Goal: Information Seeking & Learning: Learn about a topic

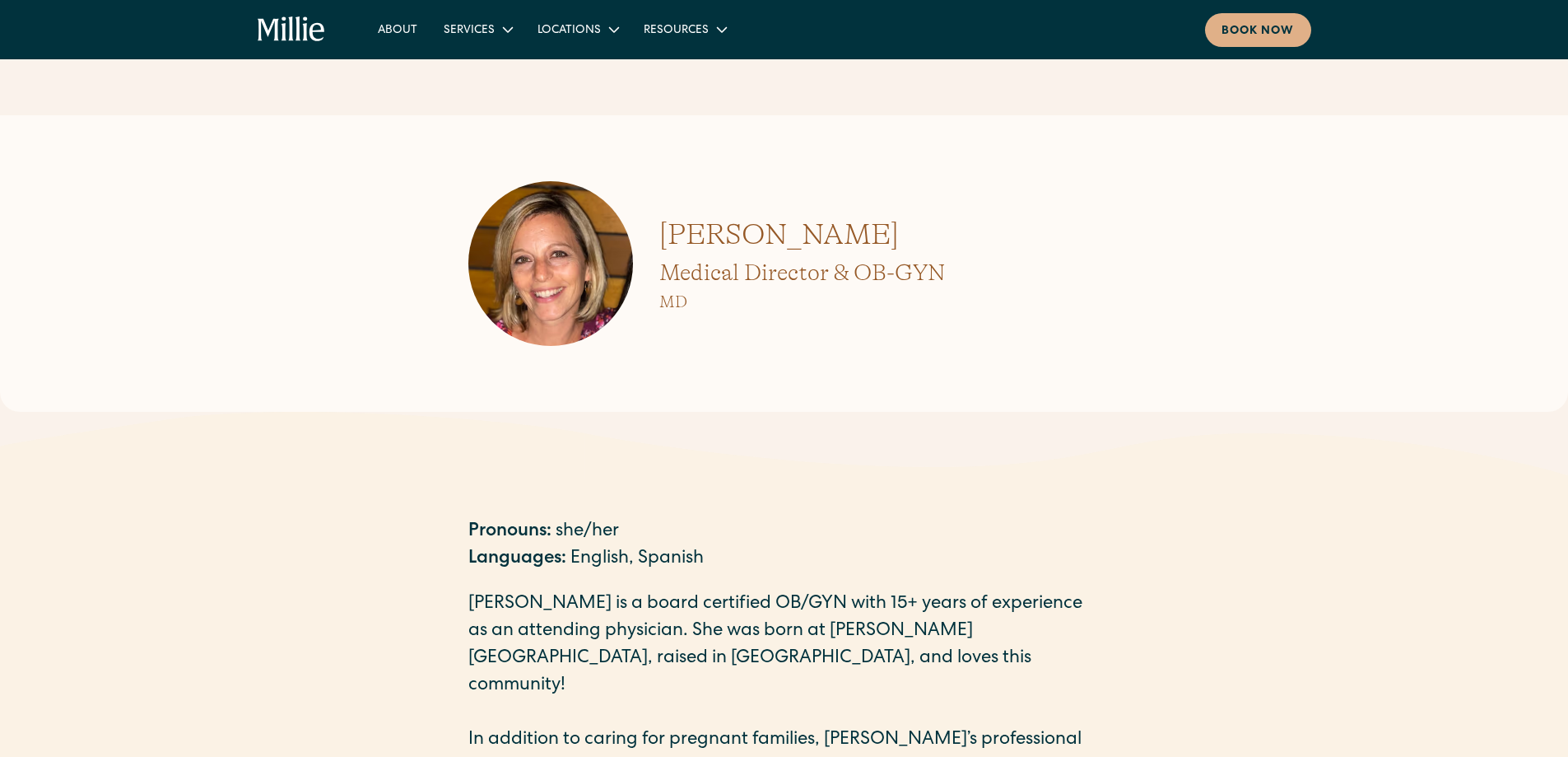
click at [287, 43] on icon "home" at bounding box center [292, 30] width 68 height 27
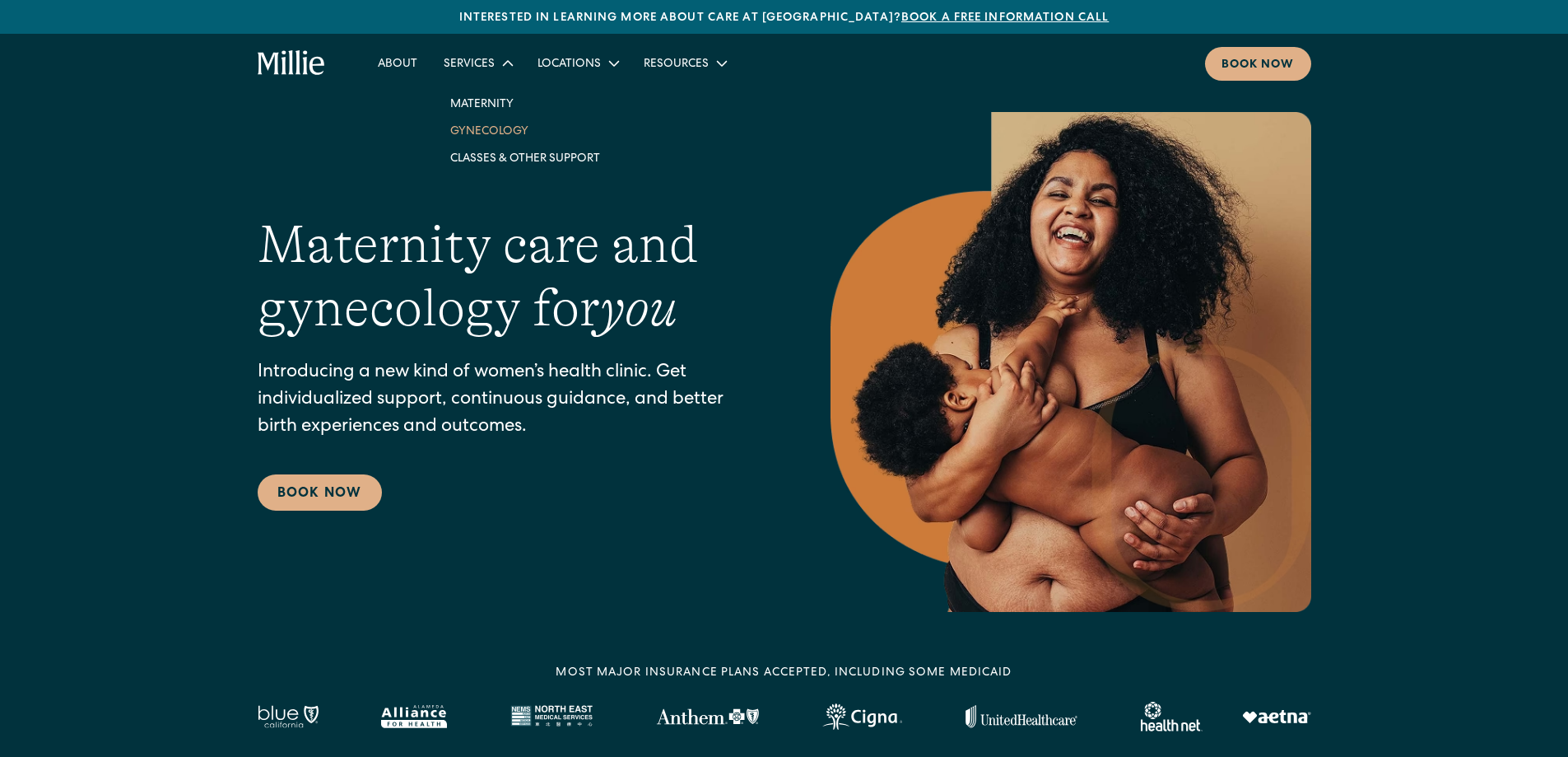
click at [457, 124] on link "Gynecology" at bounding box center [525, 130] width 177 height 27
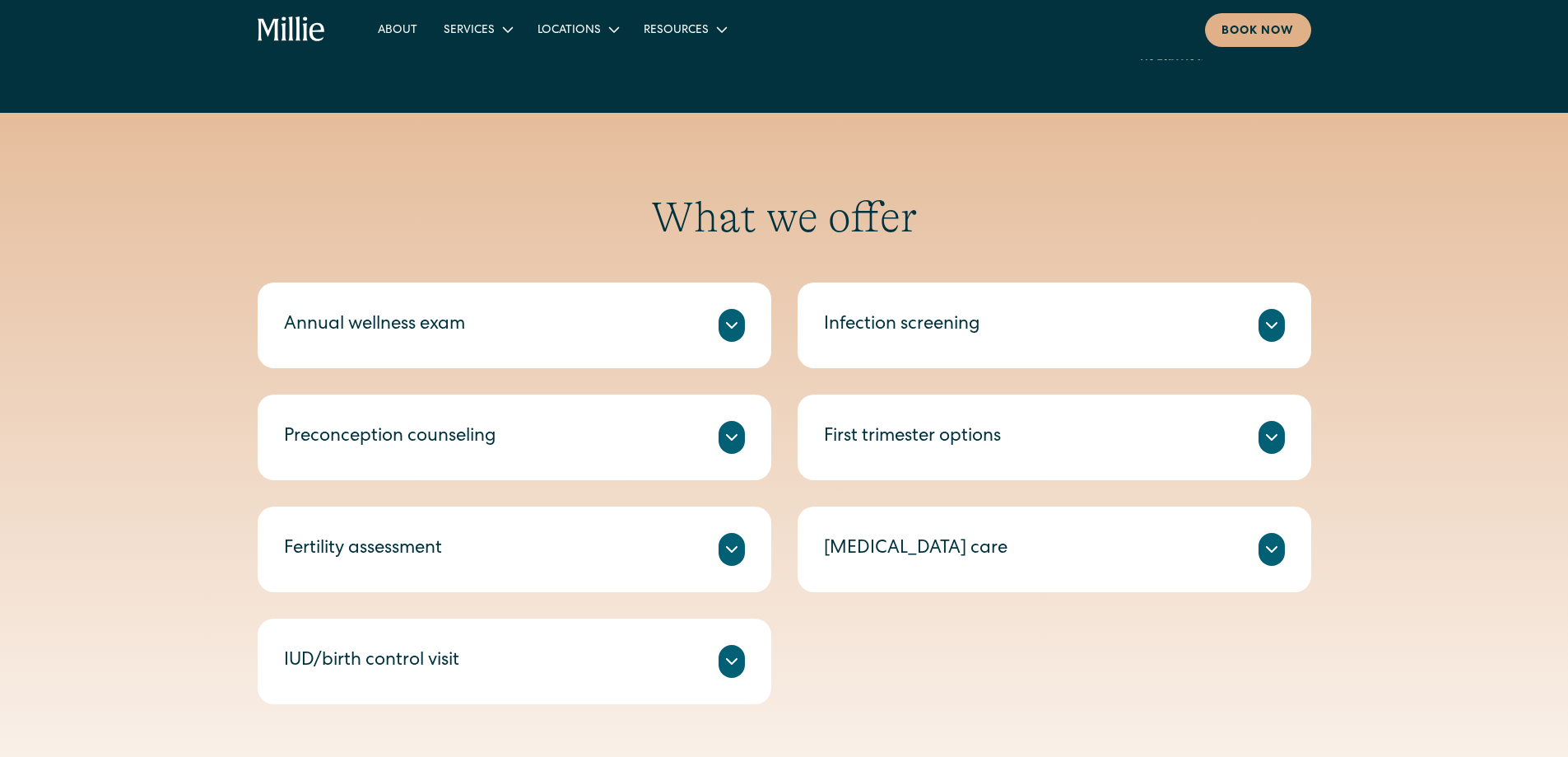
scroll to position [741, 0]
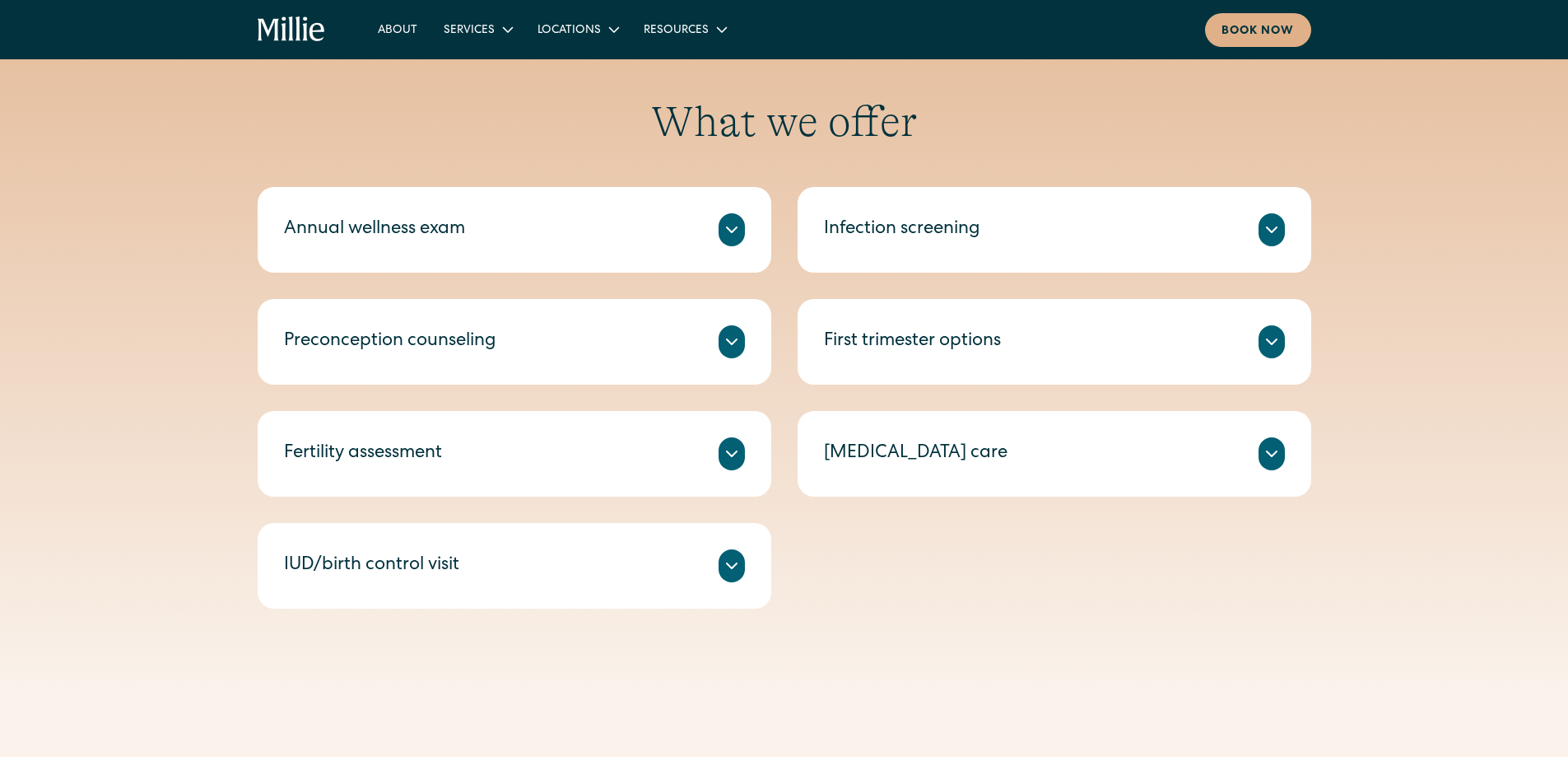
click at [728, 578] on div at bounding box center [732, 565] width 27 height 33
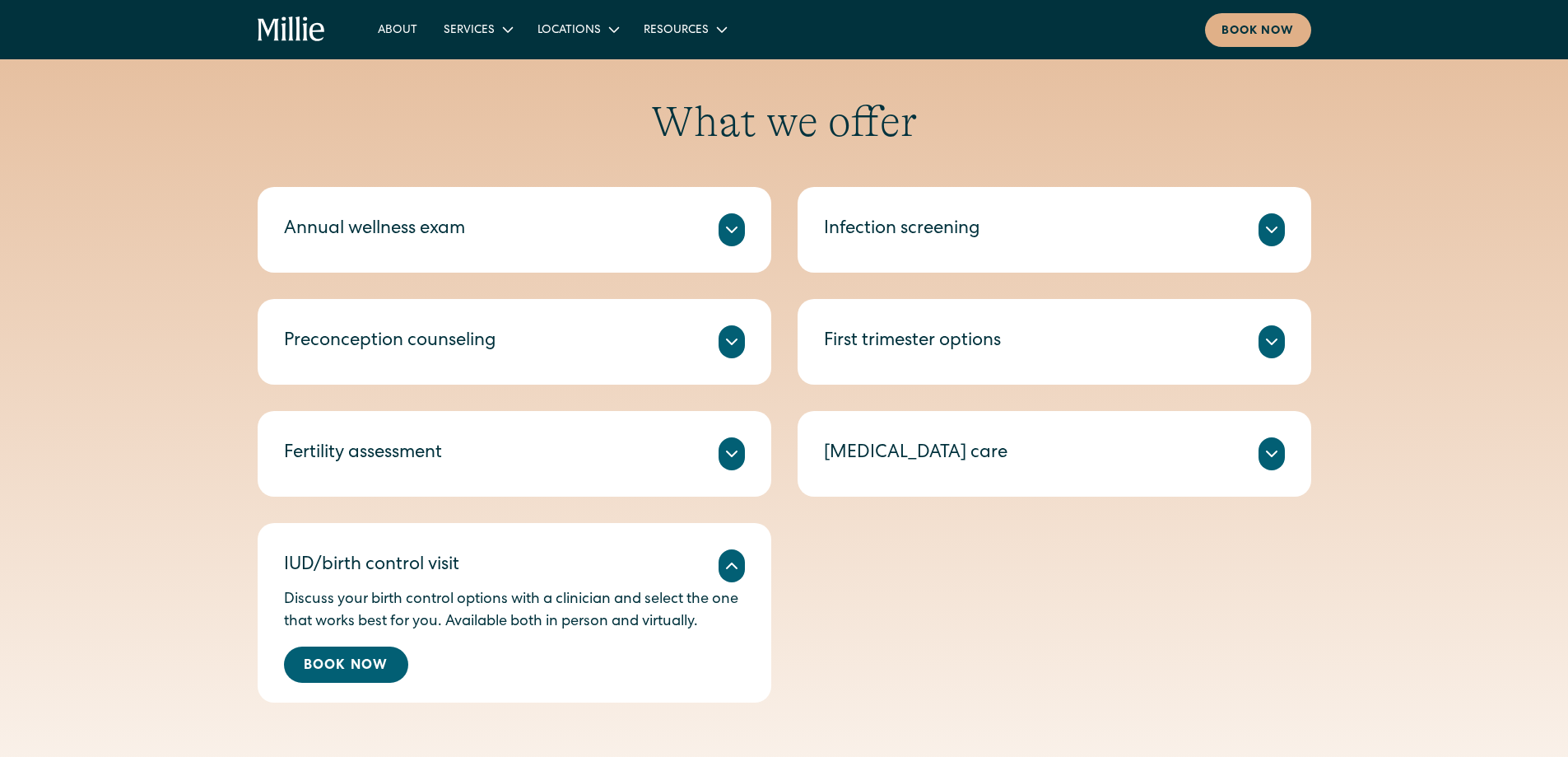
click at [1117, 656] on div "Annual wellness exam A check-in on your health, including routine tests and scr…" at bounding box center [784, 444] width 1053 height 516
click at [1281, 241] on div at bounding box center [1272, 230] width 27 height 33
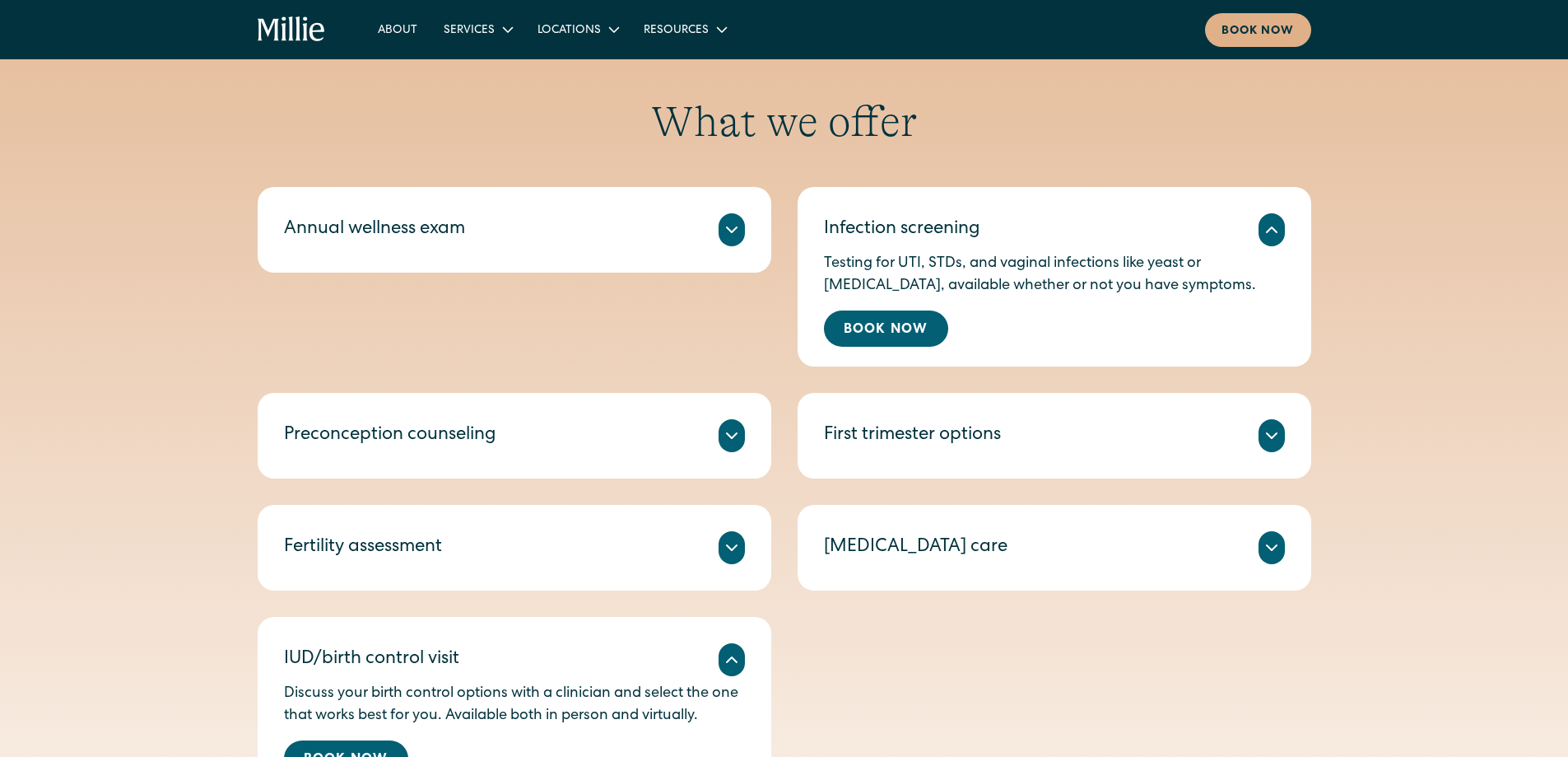
click at [1278, 437] on icon at bounding box center [1272, 436] width 20 height 20
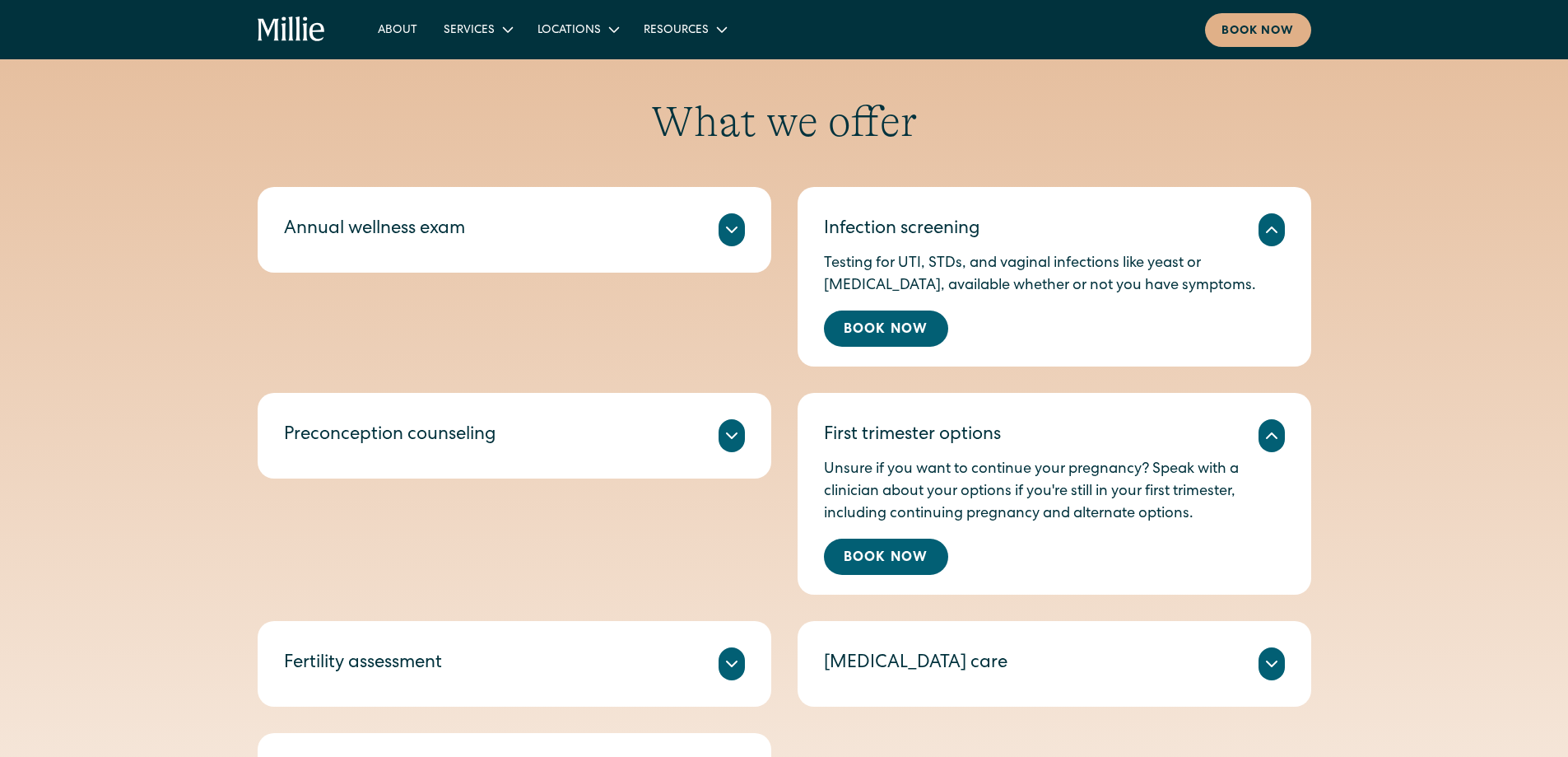
click at [724, 226] on icon at bounding box center [732, 230] width 20 height 20
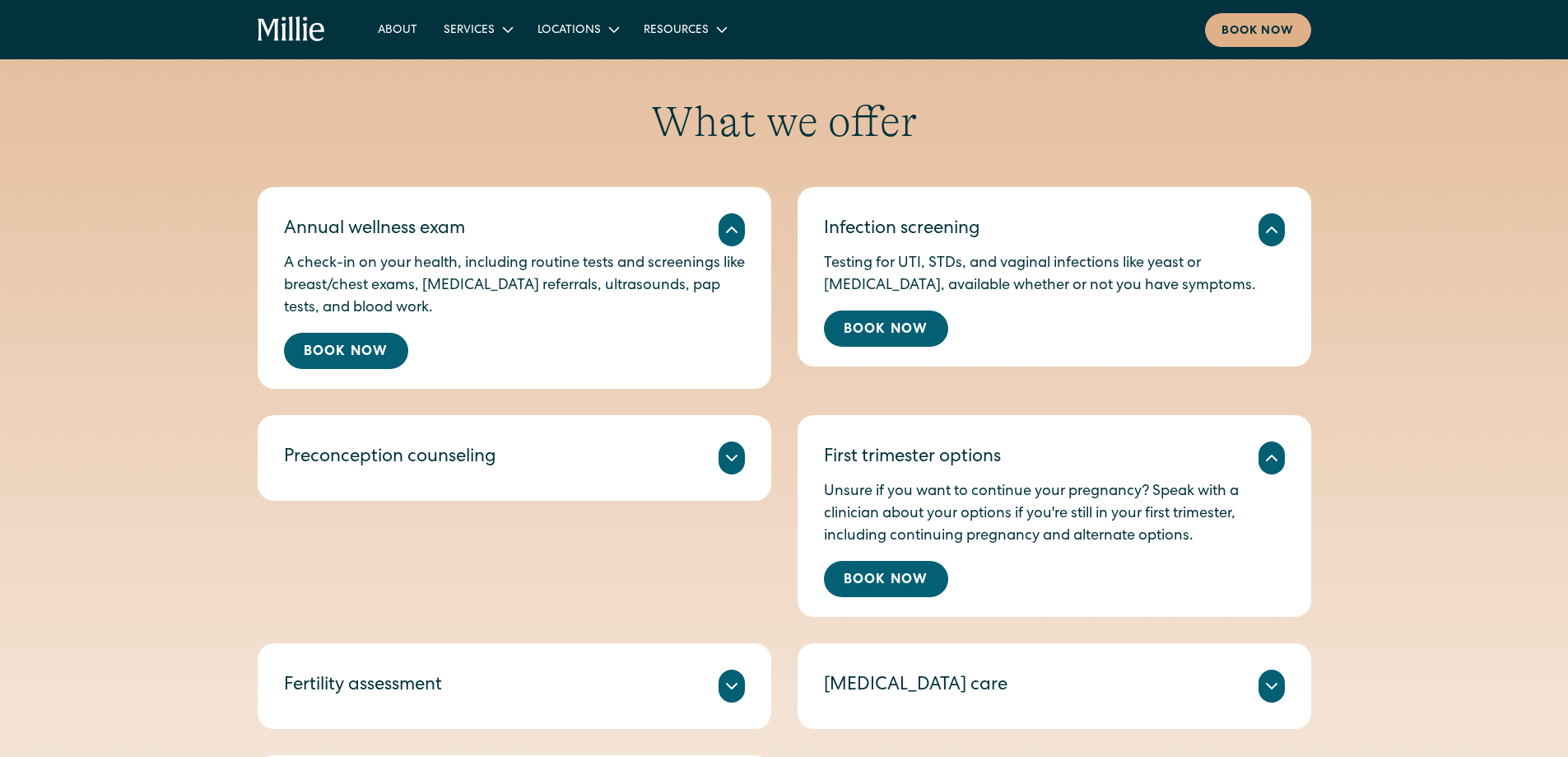
click at [733, 468] on div at bounding box center [732, 458] width 27 height 33
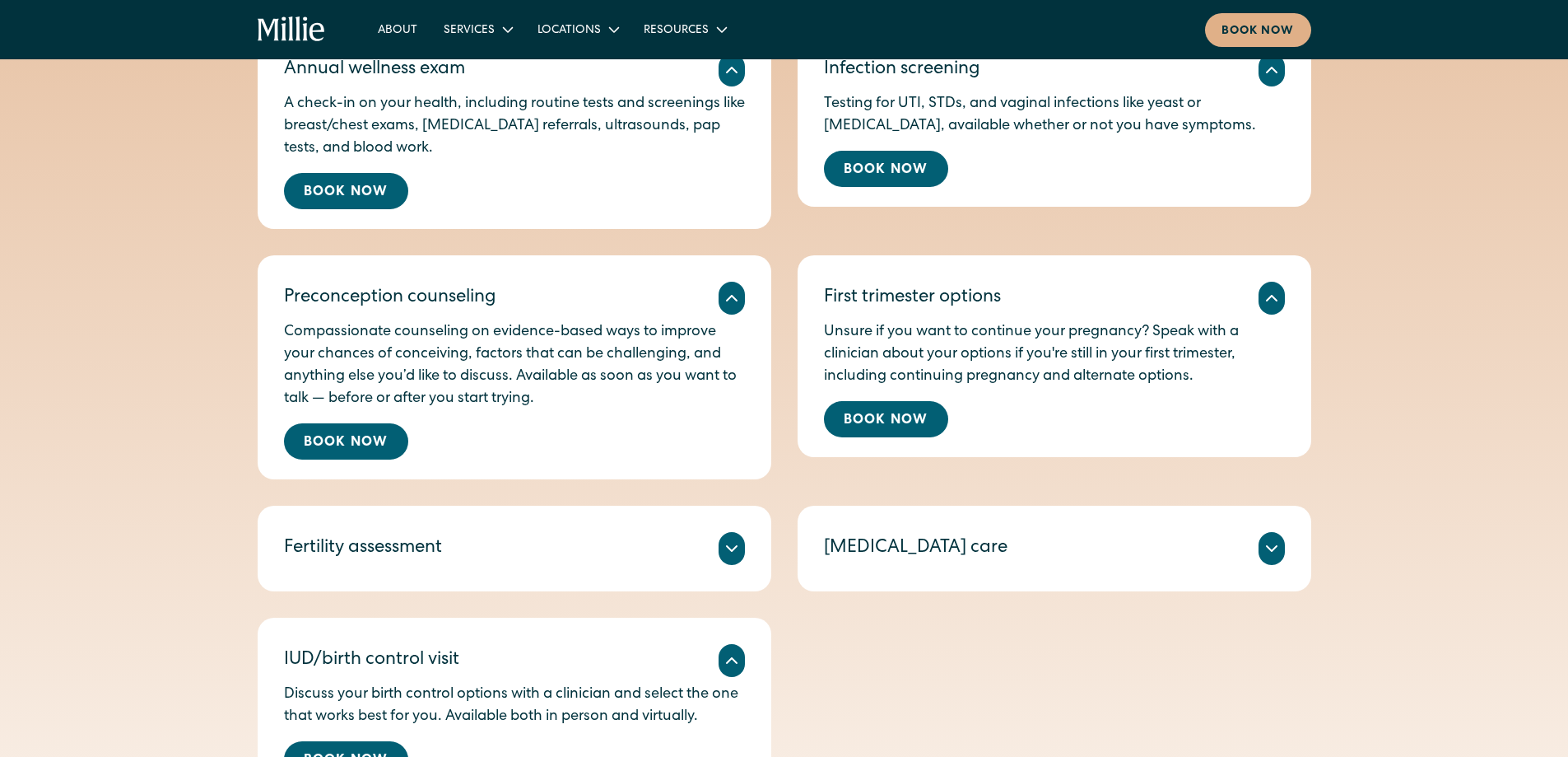
scroll to position [906, 0]
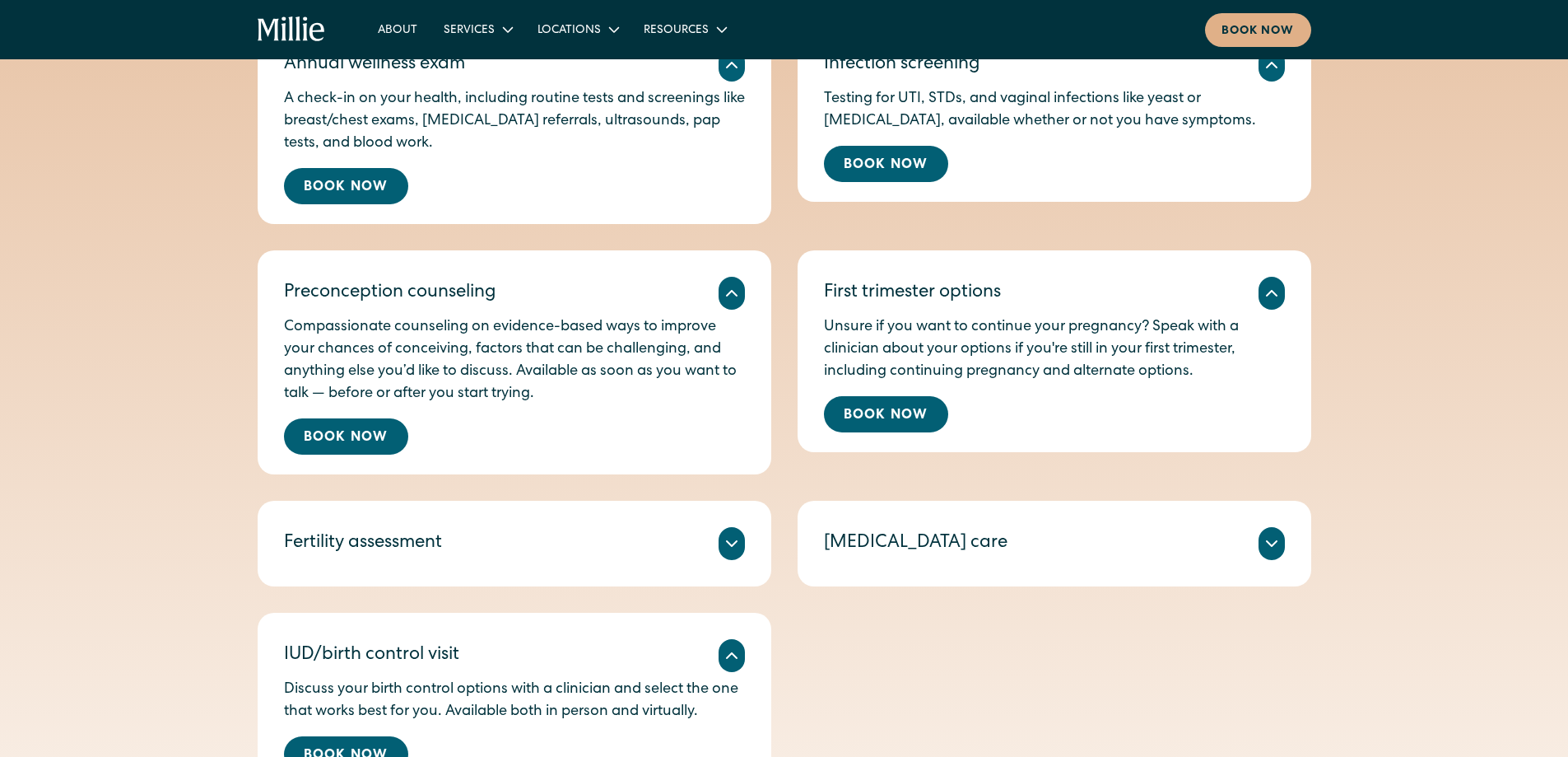
click at [718, 533] on div "Fertility assessment" at bounding box center [515, 544] width 461 height 33
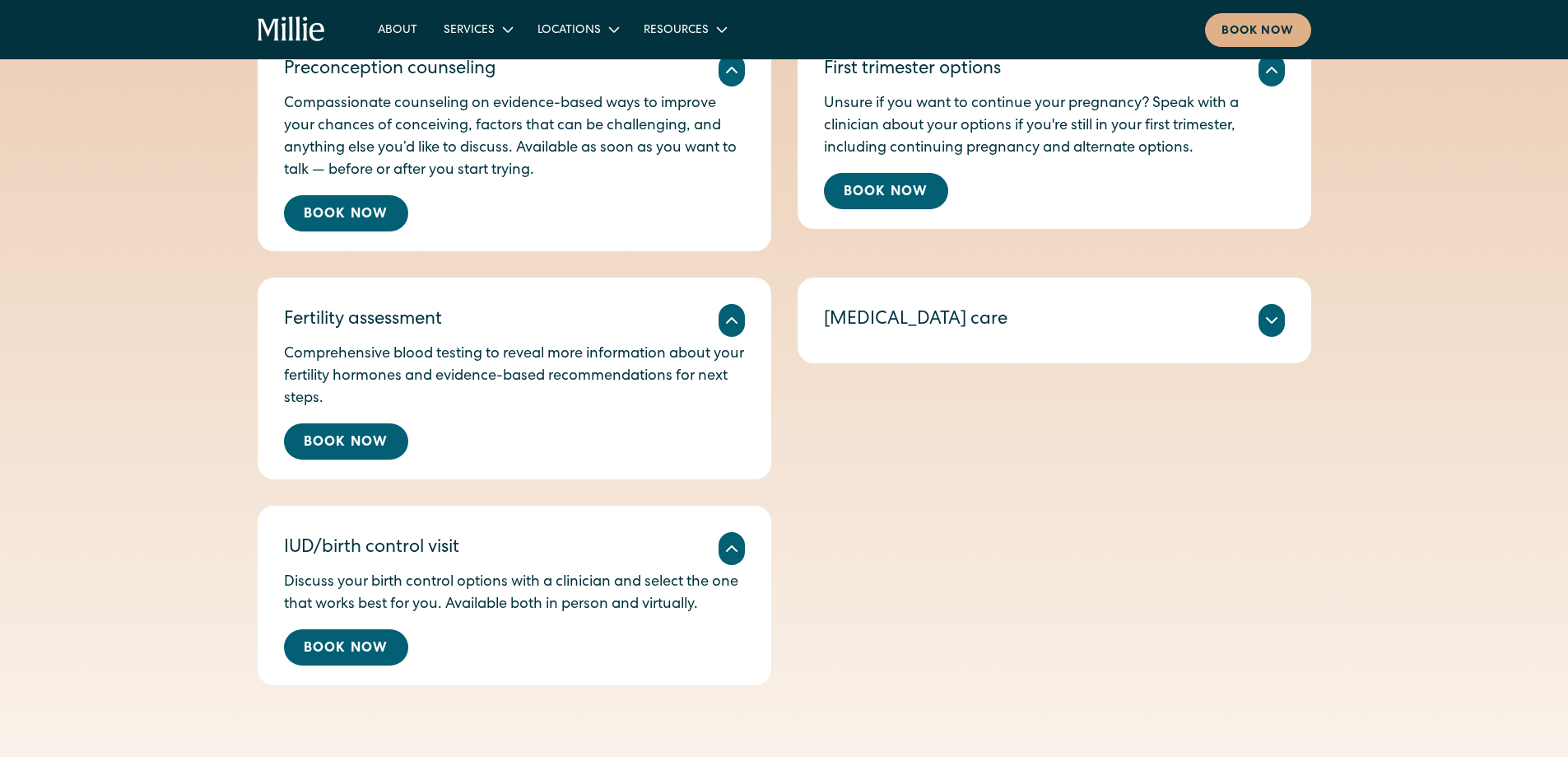
scroll to position [1153, 0]
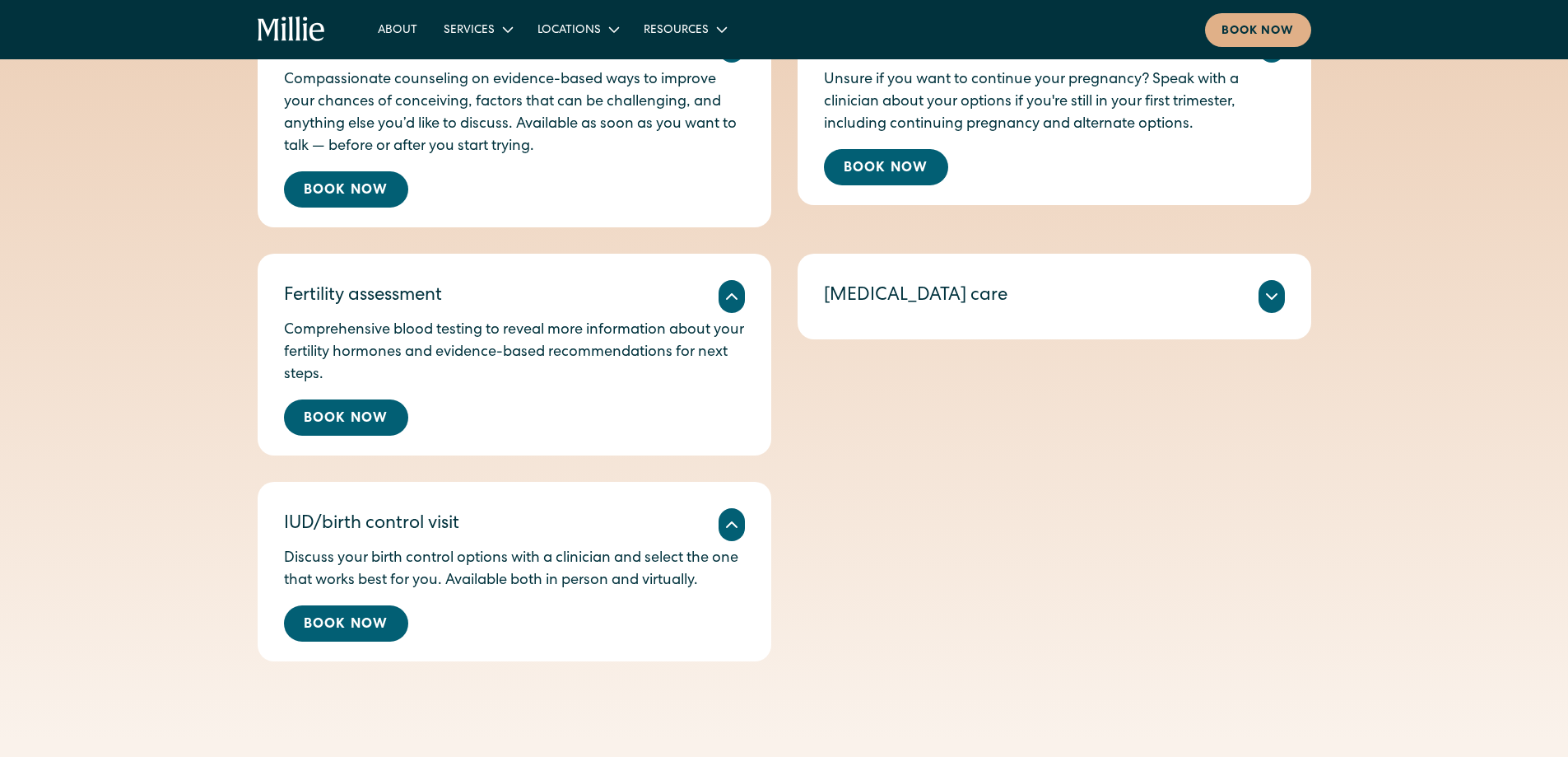
click at [1280, 294] on icon at bounding box center [1272, 297] width 20 height 20
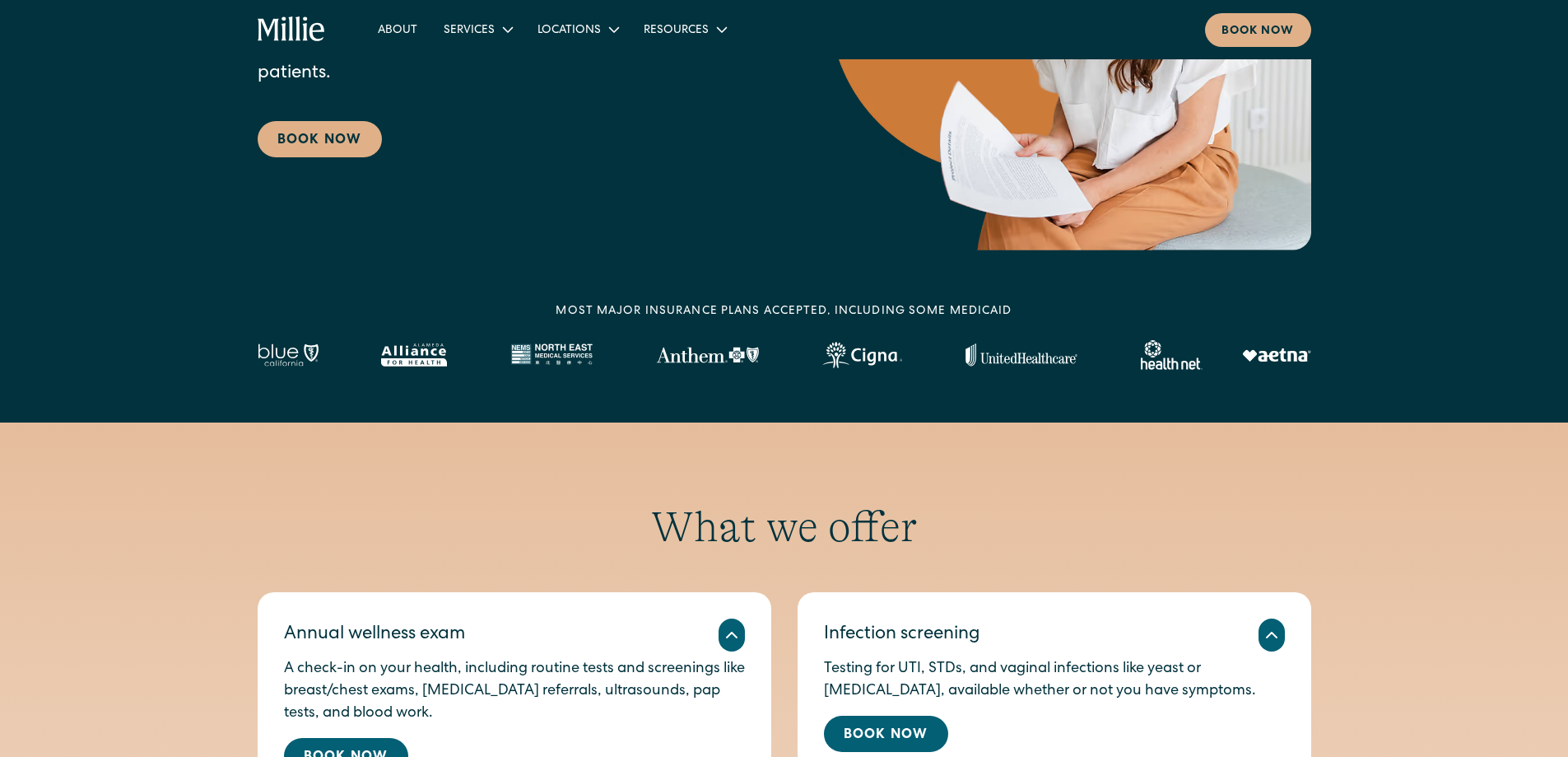
scroll to position [329, 0]
